Goal: Information Seeking & Learning: Understand process/instructions

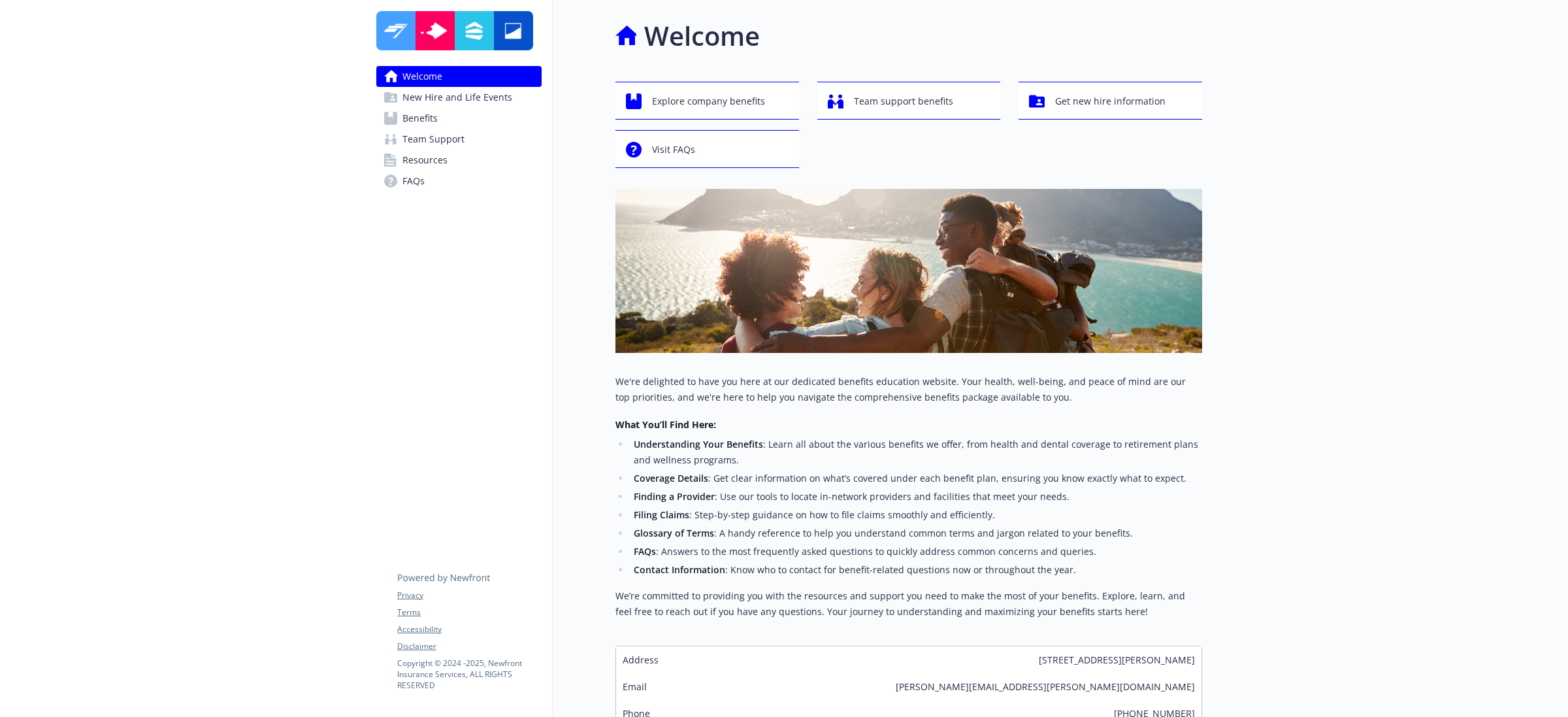
click at [423, 92] on span "New Hire and Life Events" at bounding box center [457, 97] width 110 height 21
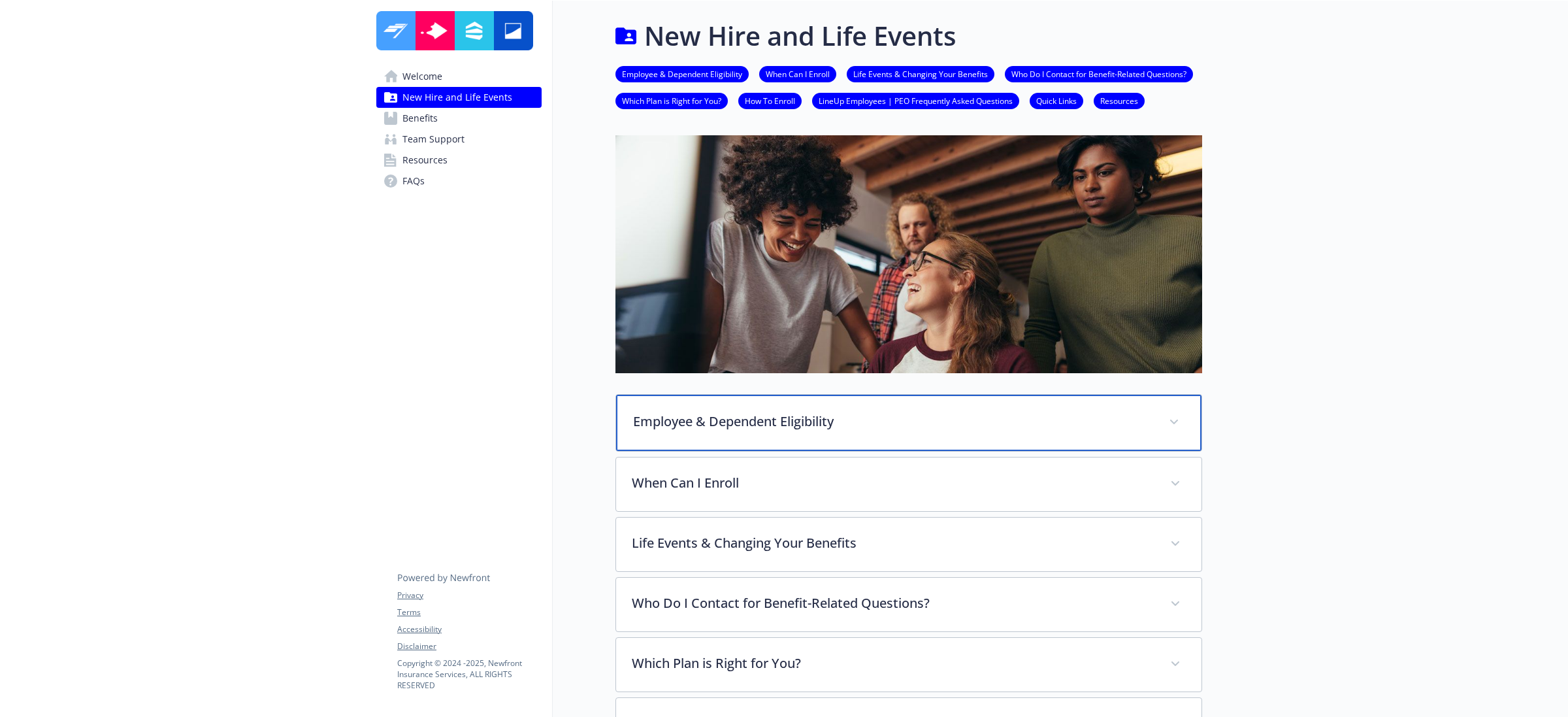
click at [847, 421] on p "Employee & Dependent Eligibility" at bounding box center [893, 421] width 520 height 20
